Goal: Task Accomplishment & Management: Use online tool/utility

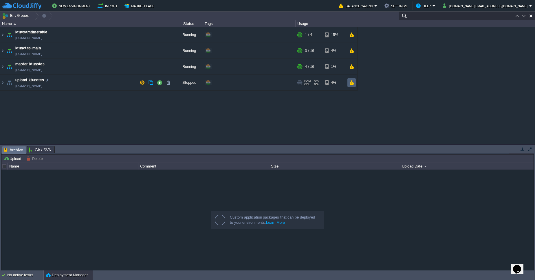
paste input "195015"
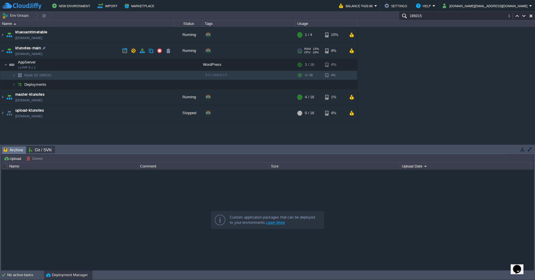
type input "195015"
click at [42, 54] on link "ktunotes.cloudjiffy.net" at bounding box center [28, 54] width 27 height 6
click at [141, 71] on td at bounding box center [139, 75] width 9 height 9
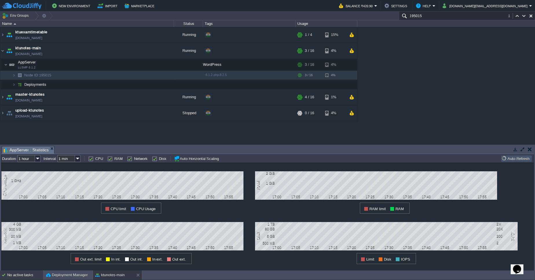
click at [24, 279] on div "No active tasks" at bounding box center [25, 274] width 36 height 9
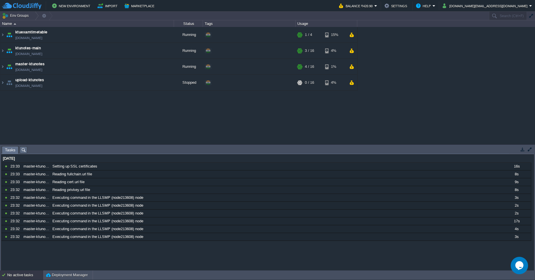
click at [14, 278] on div "No active tasks" at bounding box center [25, 274] width 36 height 9
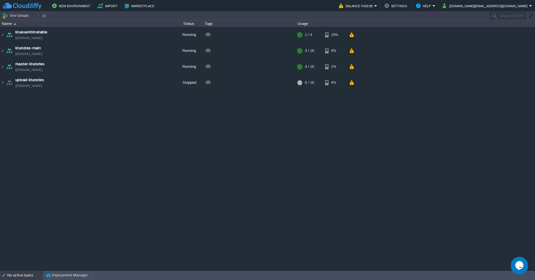
click at [14, 278] on div "No active tasks" at bounding box center [25, 274] width 36 height 9
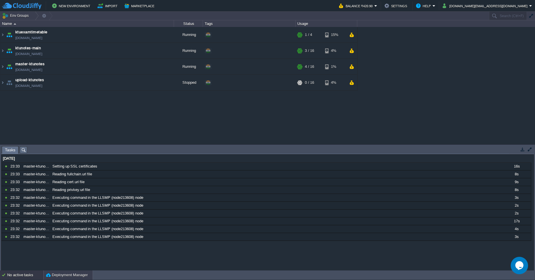
click at [45, 277] on div "Deployment Manager" at bounding box center [68, 274] width 49 height 9
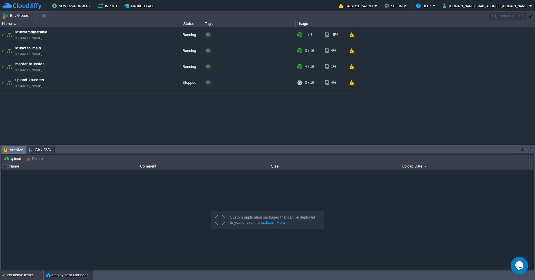
click at [34, 278] on div "No active tasks" at bounding box center [25, 274] width 36 height 9
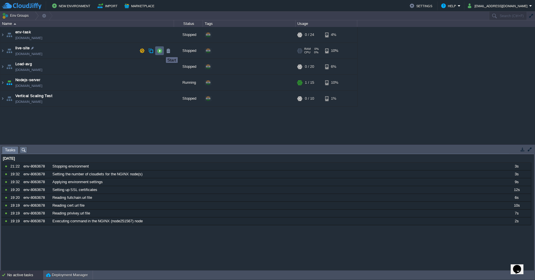
click at [162, 52] on button "button" at bounding box center [159, 50] width 5 height 5
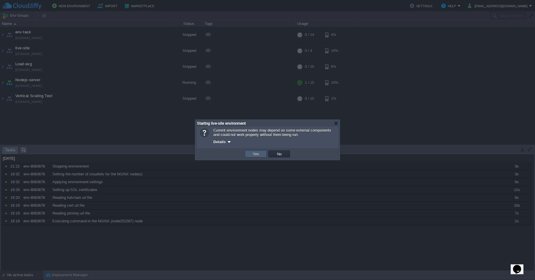
click at [249, 155] on td "Yes" at bounding box center [256, 153] width 22 height 7
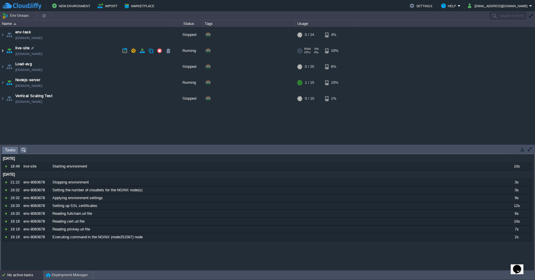
click at [3, 52] on img at bounding box center [2, 51] width 5 height 16
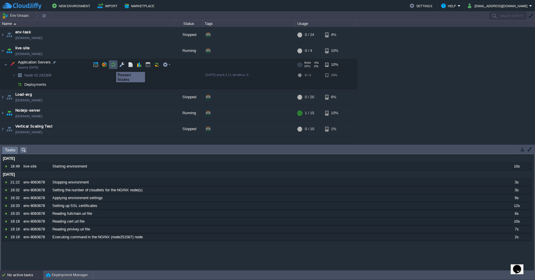
click at [112, 67] on button "button" at bounding box center [113, 64] width 5 height 5
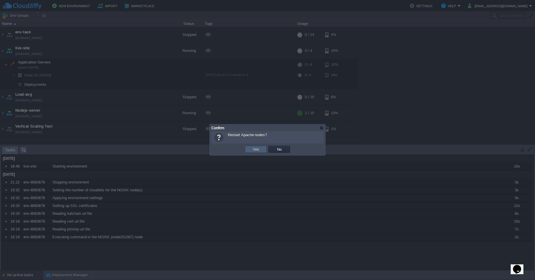
click at [250, 151] on td "Yes" at bounding box center [256, 149] width 22 height 7
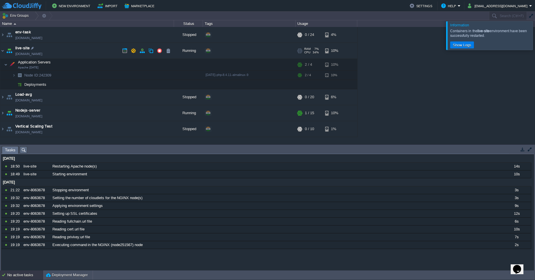
click at [42, 54] on link "live-site.cloudjiffy.net" at bounding box center [28, 54] width 27 height 6
click at [161, 50] on button "button" at bounding box center [159, 50] width 5 height 5
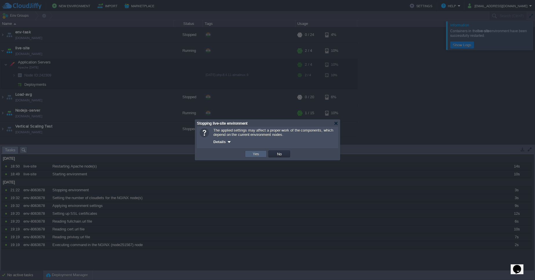
click at [250, 154] on td "Yes" at bounding box center [256, 153] width 22 height 7
